Goal: Obtain resource: Obtain resource

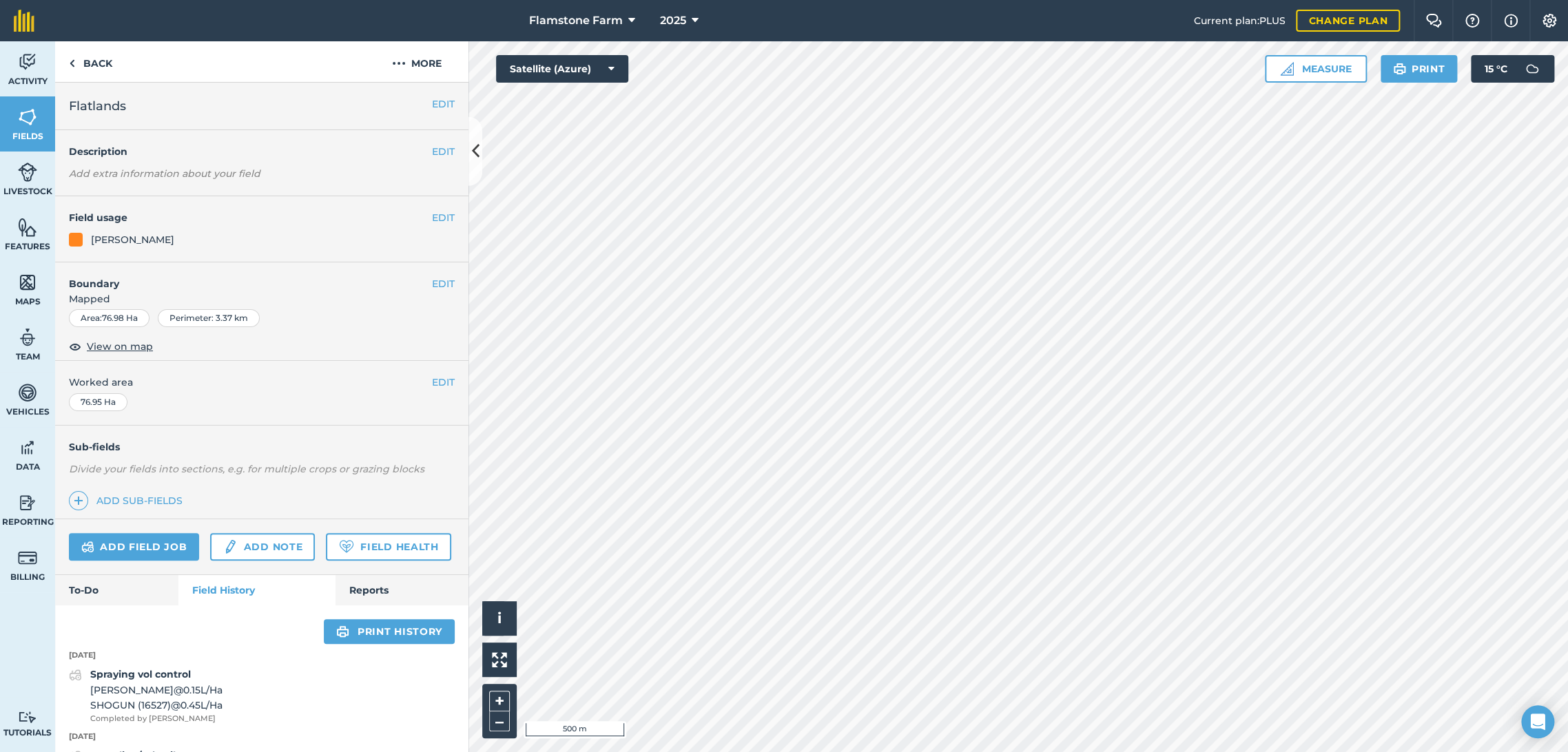
scroll to position [362, 0]
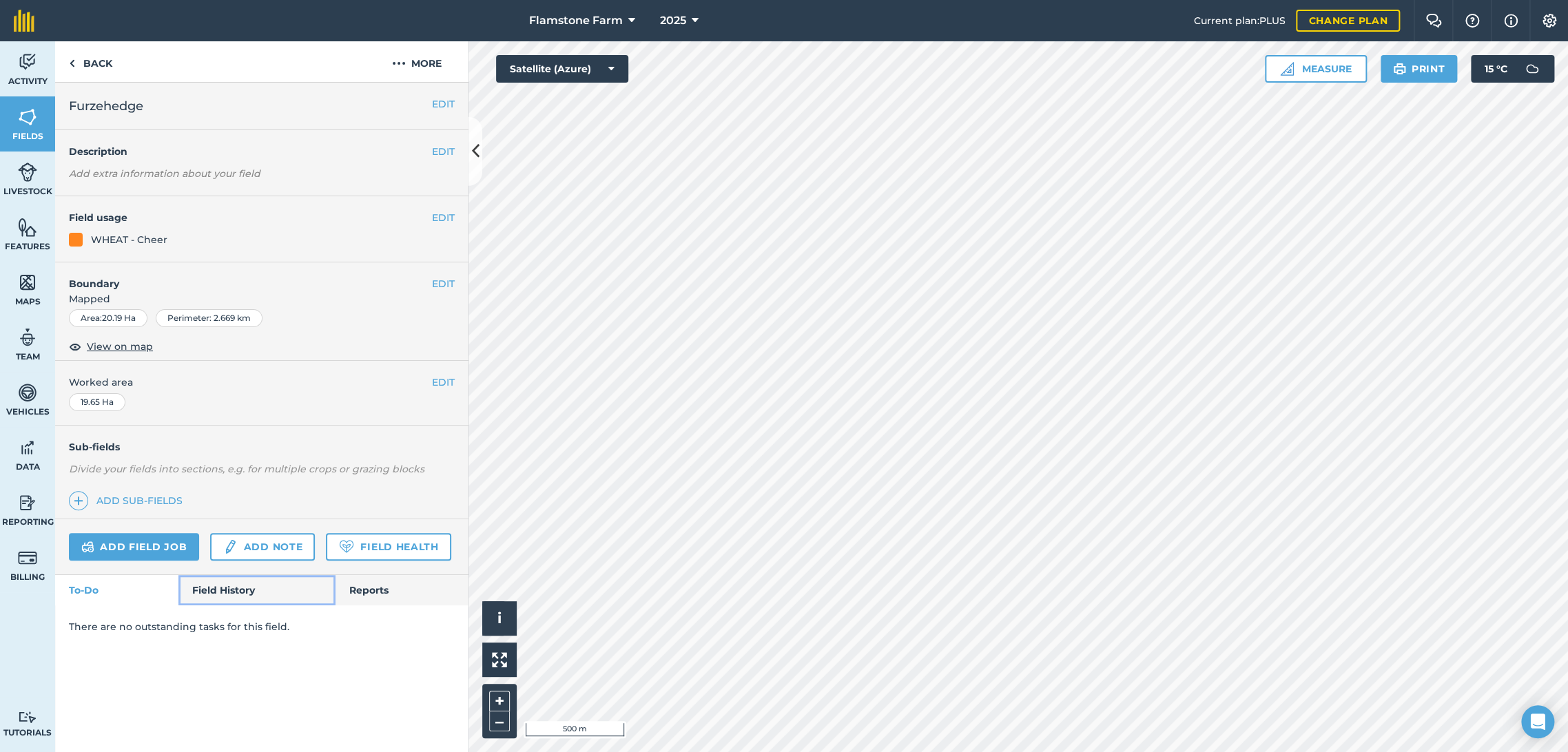
click at [236, 580] on link "Field History" at bounding box center [256, 590] width 156 height 30
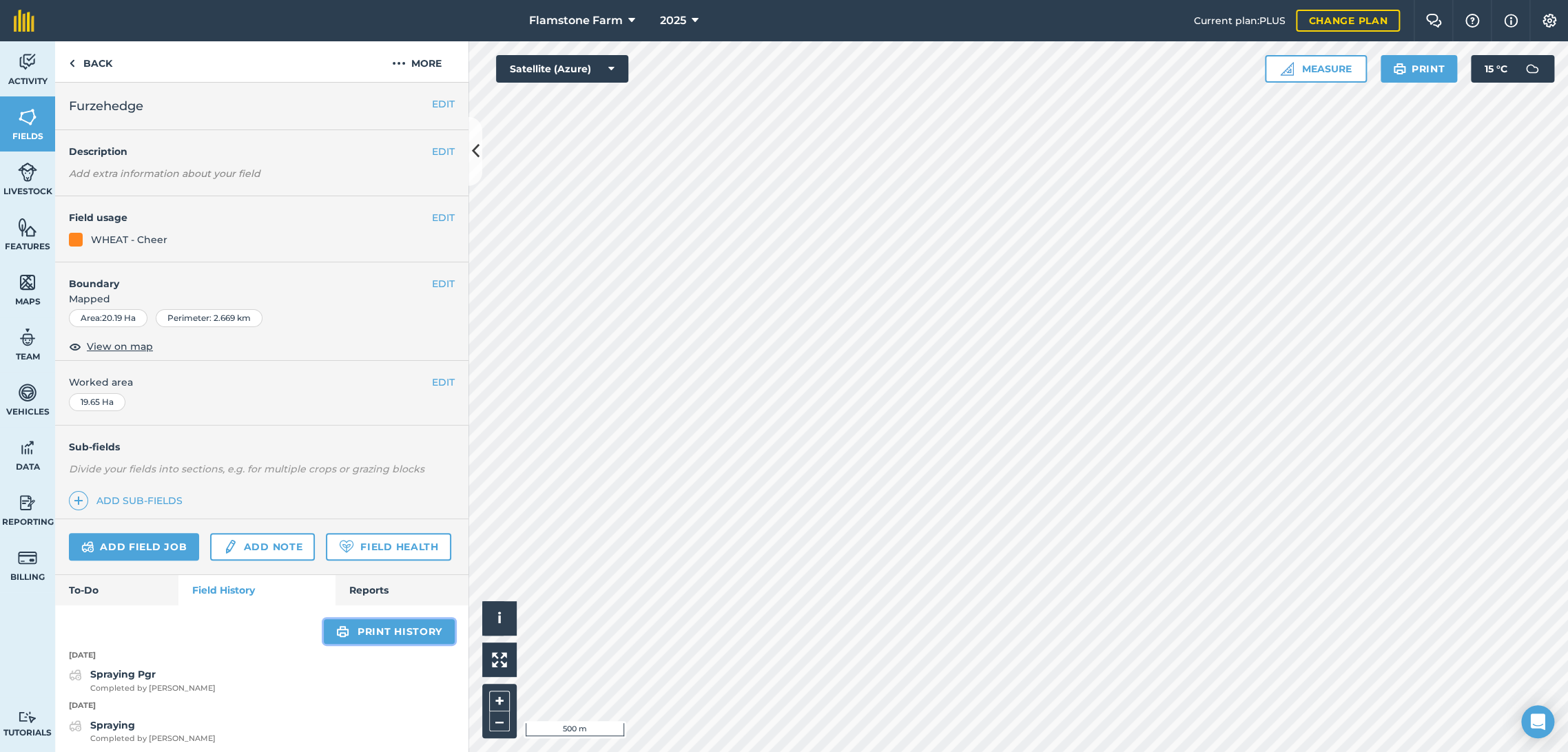
click at [395, 644] on link "Print history" at bounding box center [389, 632] width 131 height 25
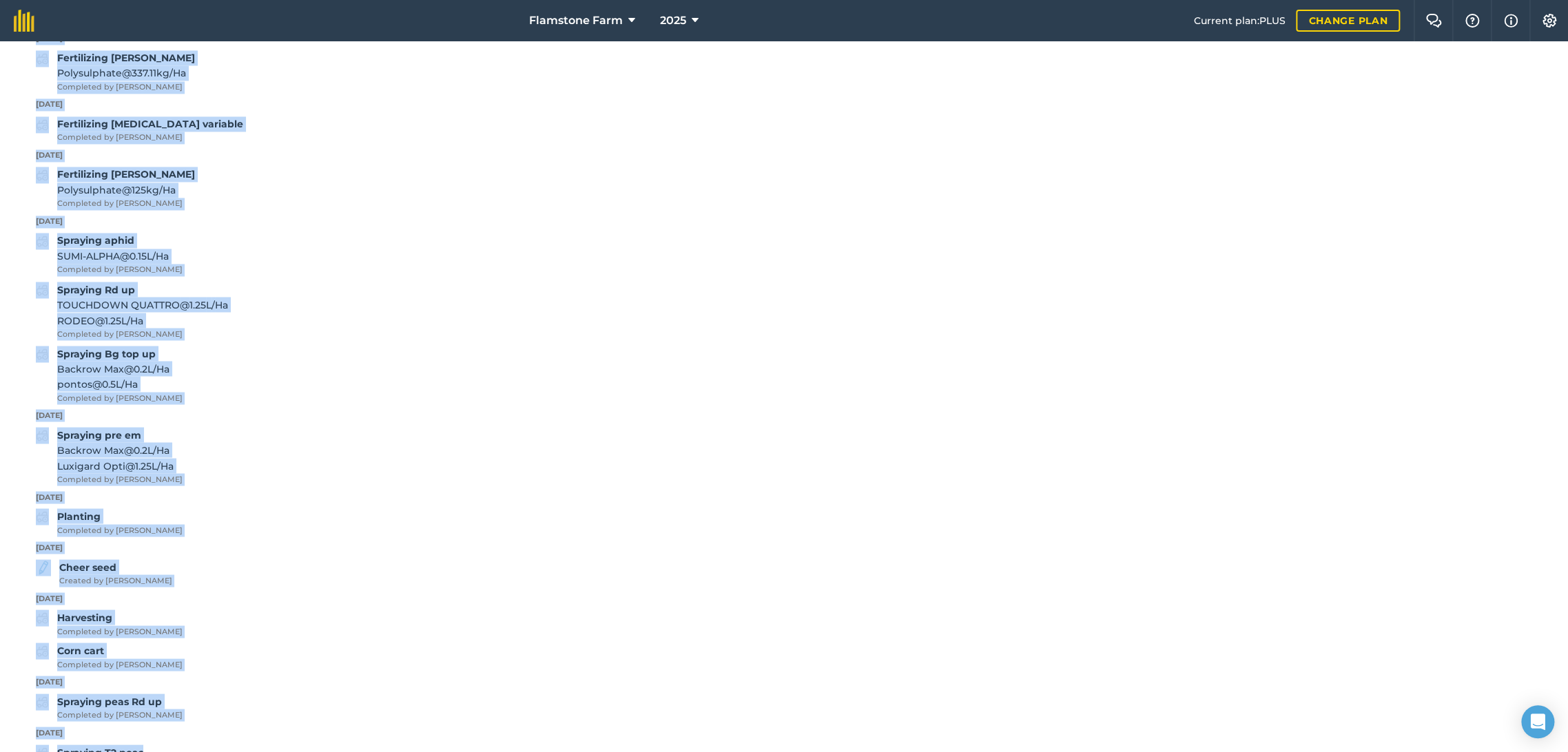
scroll to position [1526, 0]
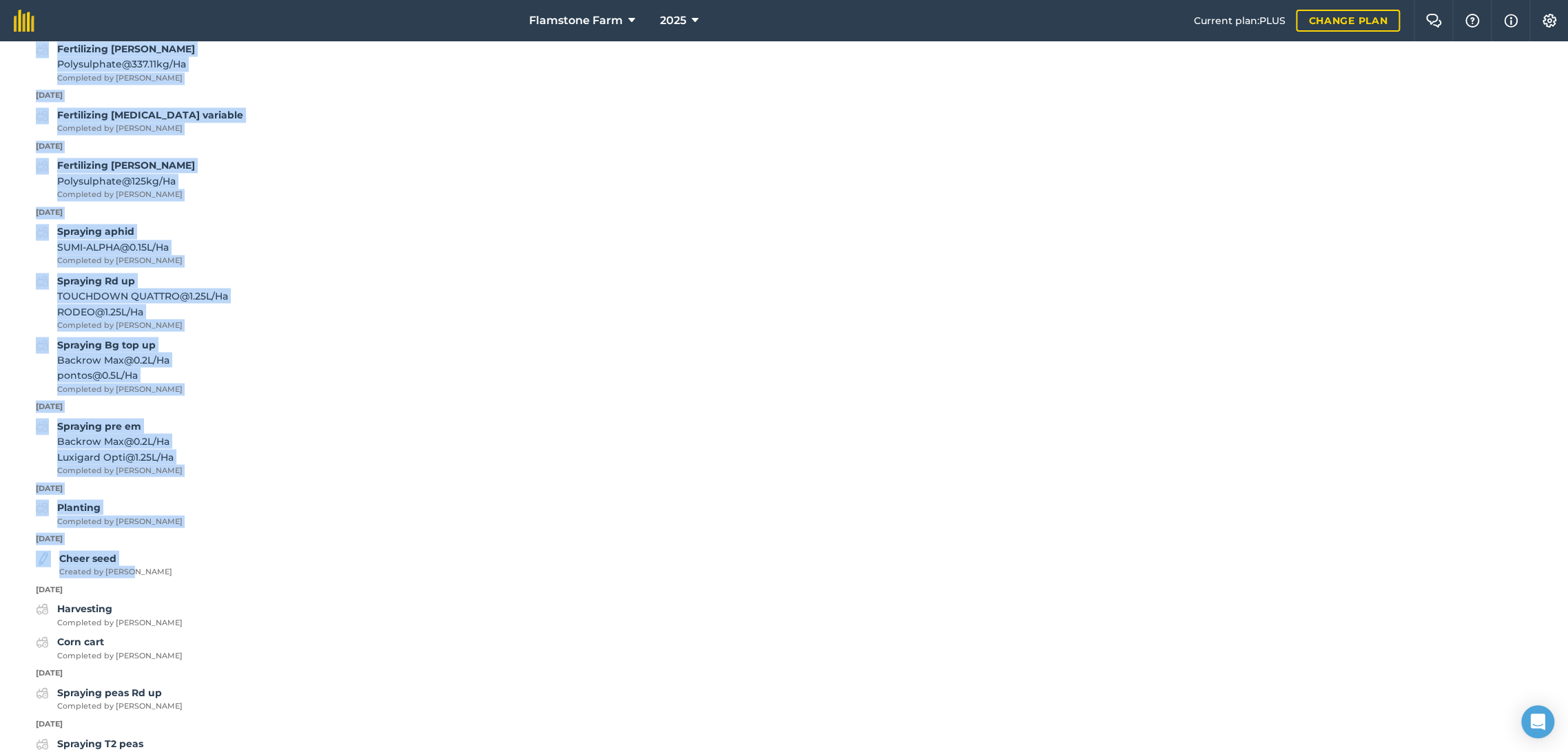
drag, startPoint x: 37, startPoint y: 336, endPoint x: 137, endPoint y: 570, distance: 254.5
click at [137, 570] on div "Back Print Furzehedge Field usage WHEAT - Cheer Area Area : 20.19 Ha History [D…" at bounding box center [784, 396] width 1568 height 711
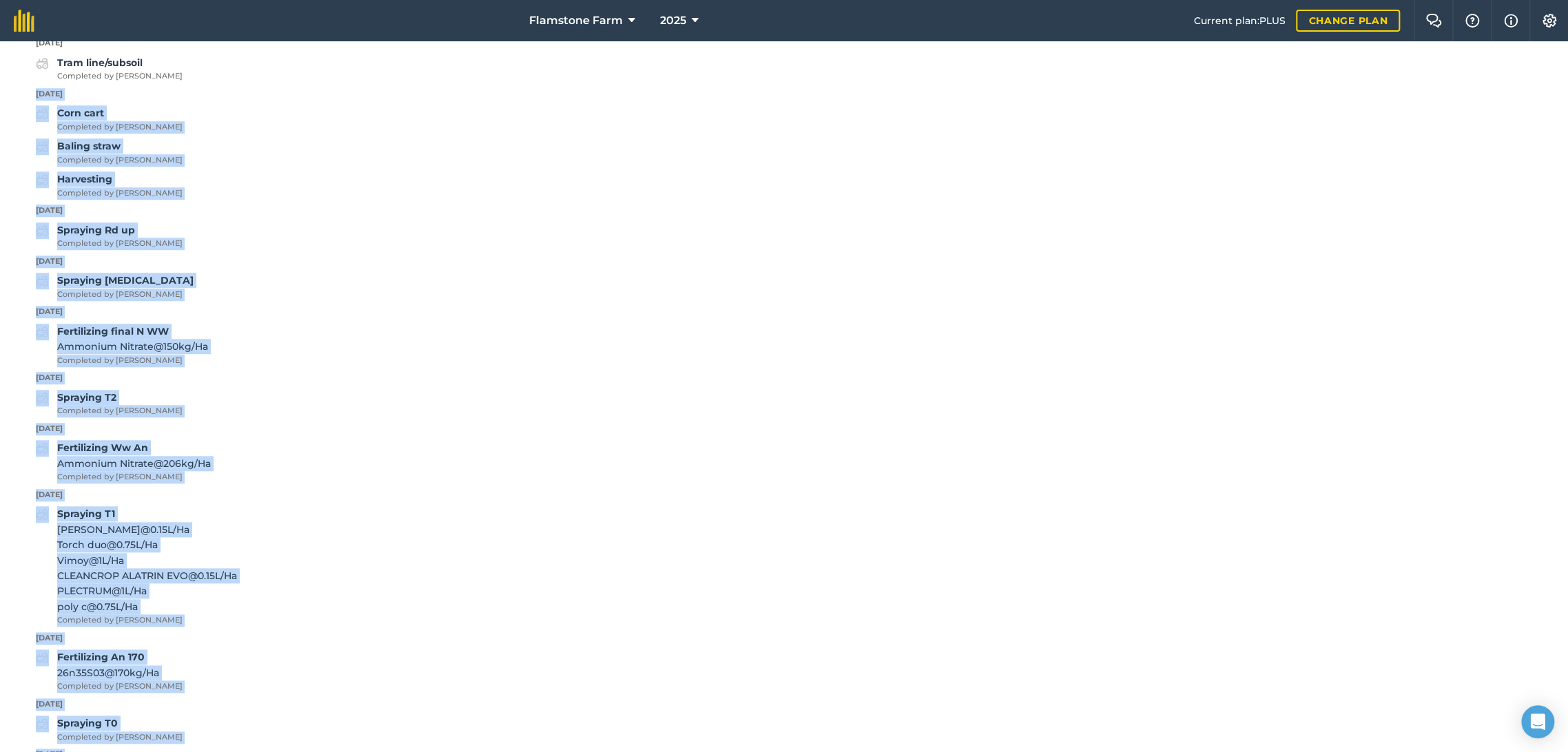
scroll to position [649, 0]
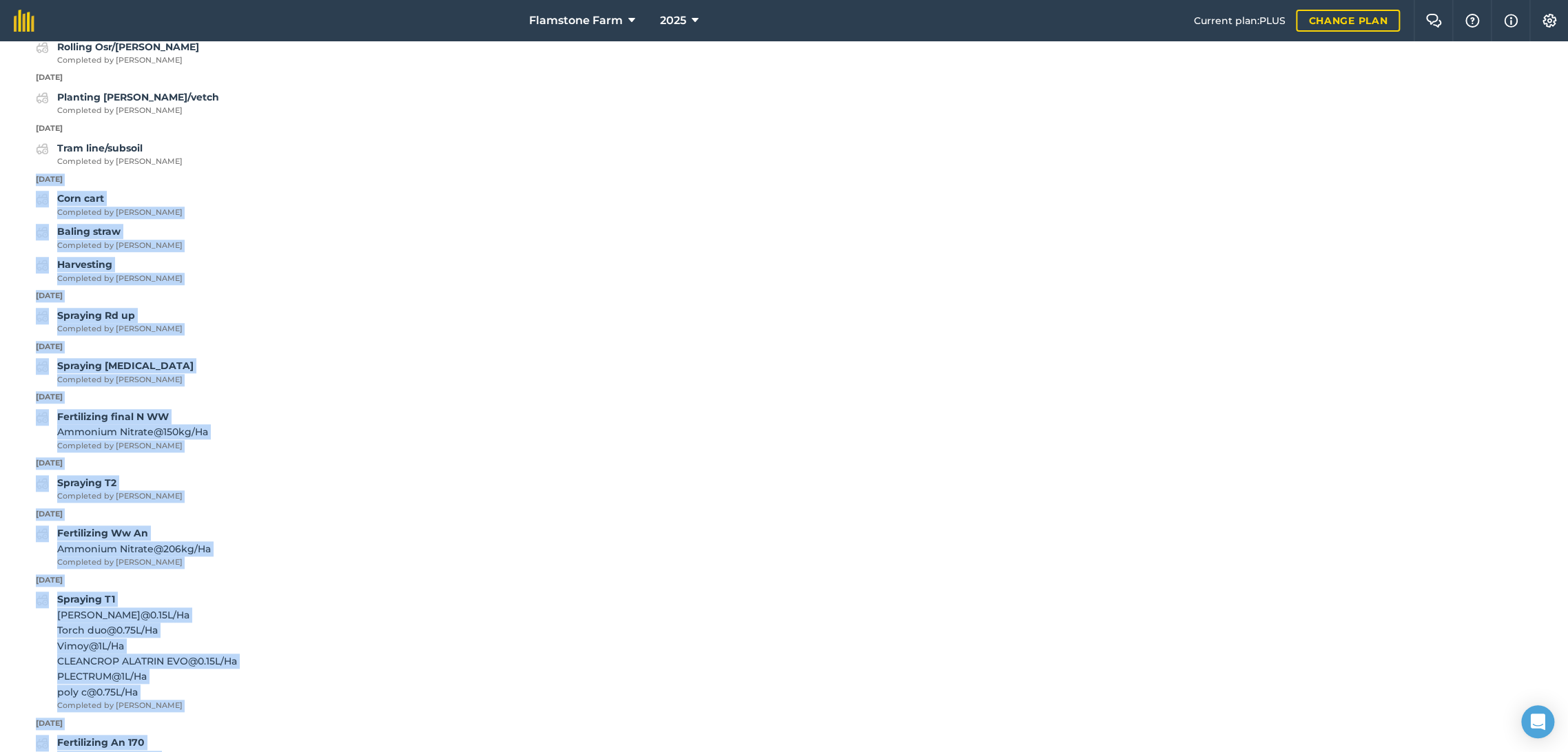
drag, startPoint x: 107, startPoint y: 587, endPoint x: 28, endPoint y: 179, distance: 415.6
click at [28, 179] on div "Back Print Furzehedge Field usage WHEAT - Cheer Area Area : 20.19 Ha History [D…" at bounding box center [784, 396] width 1568 height 711
copy div "[DATE] Corn cart Completed by [PERSON_NAME] straw Completed by [PERSON_NAME] Ha…"
